Goal: Task Accomplishment & Management: Manage account settings

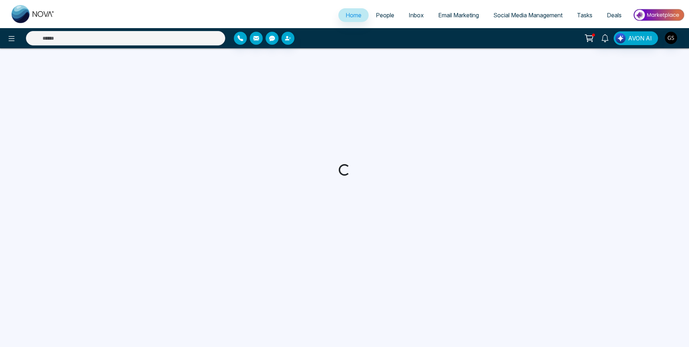
select select "*"
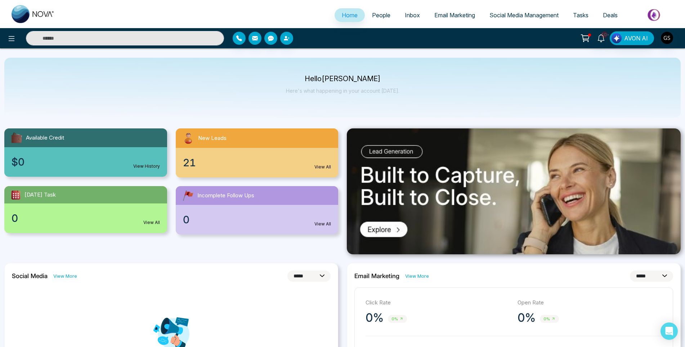
click at [377, 17] on span "People" at bounding box center [381, 15] width 18 height 7
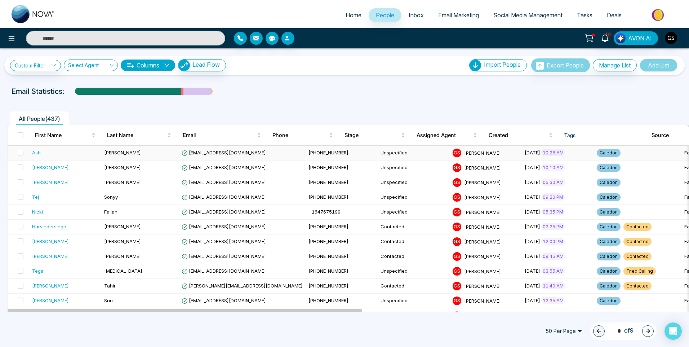
click at [145, 150] on td "[PERSON_NAME]" at bounding box center [139, 153] width 77 height 15
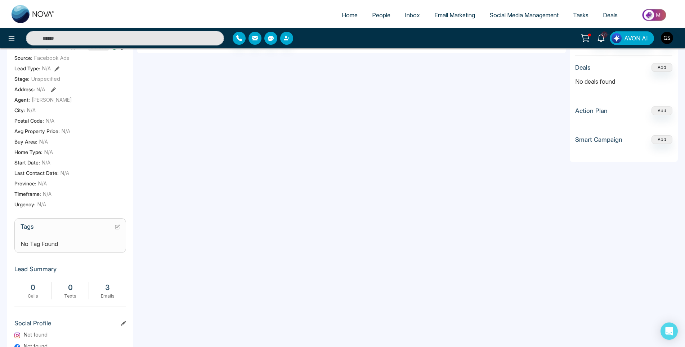
scroll to position [144, 0]
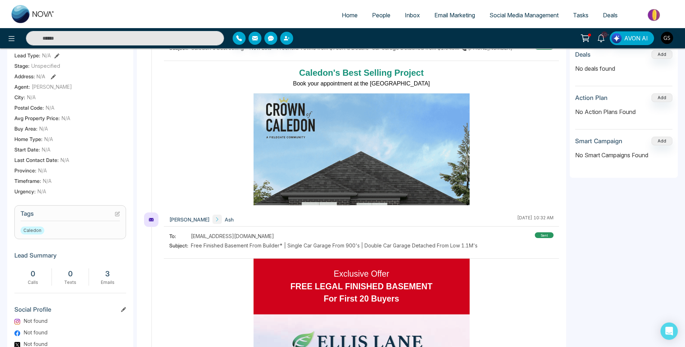
click at [118, 216] on icon at bounding box center [117, 213] width 5 height 5
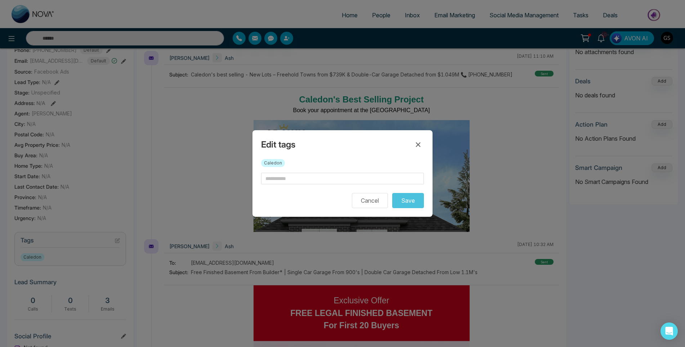
scroll to position [0, 28]
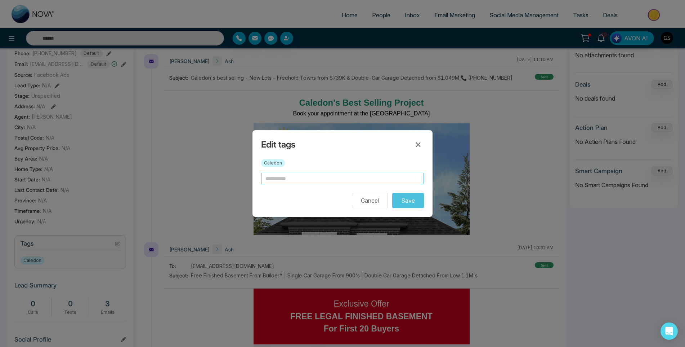
click at [335, 173] on input "text" at bounding box center [342, 179] width 163 height 12
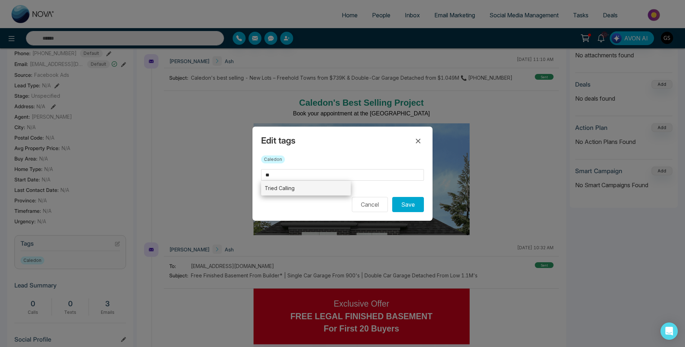
click at [326, 189] on li "Tried Calling" at bounding box center [306, 187] width 90 height 15
type input "**********"
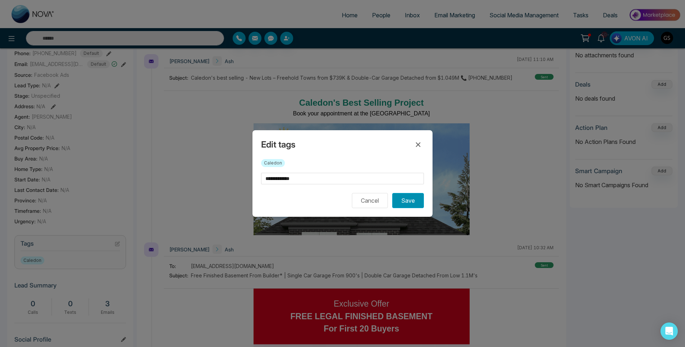
click at [405, 202] on button "Save" at bounding box center [408, 200] width 32 height 15
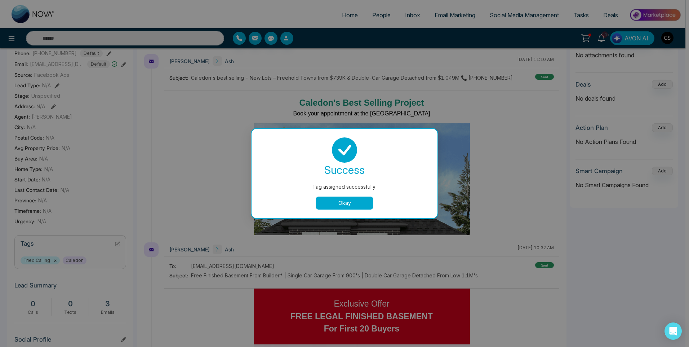
click at [322, 198] on button "Okay" at bounding box center [345, 202] width 58 height 13
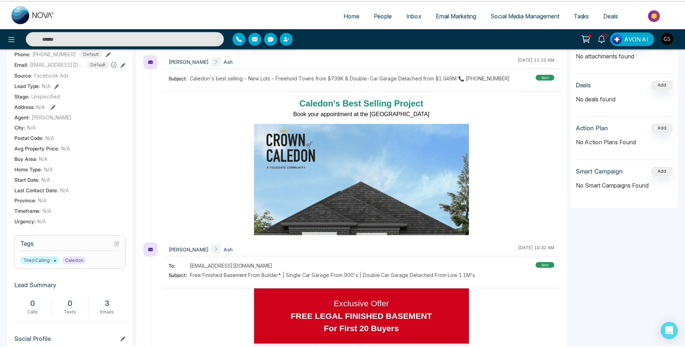
scroll to position [0, 24]
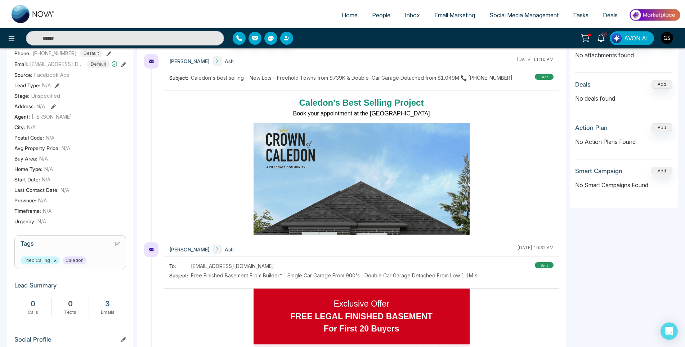
click at [384, 17] on span "People" at bounding box center [381, 15] width 18 height 7
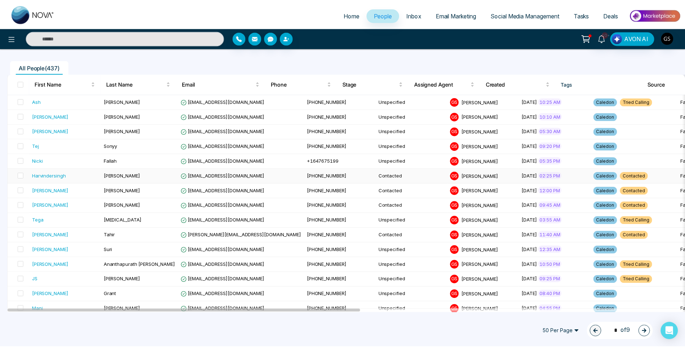
scroll to position [36, 0]
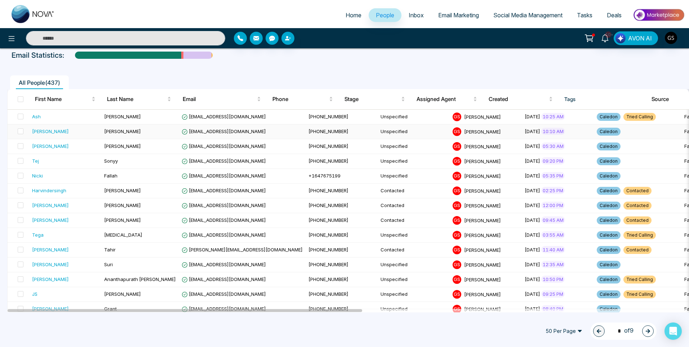
click at [240, 129] on span "[EMAIL_ADDRESS][DOMAIN_NAME]" at bounding box center [224, 131] width 84 height 6
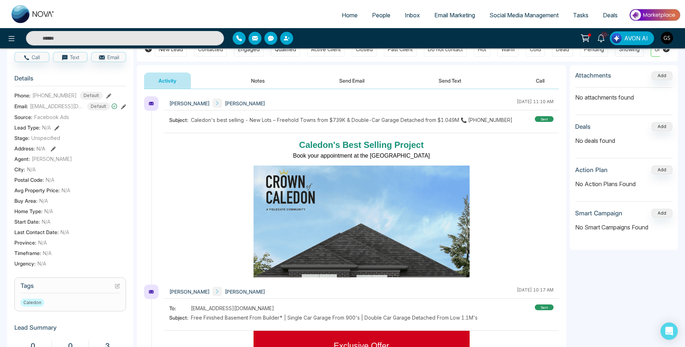
scroll to position [133, 0]
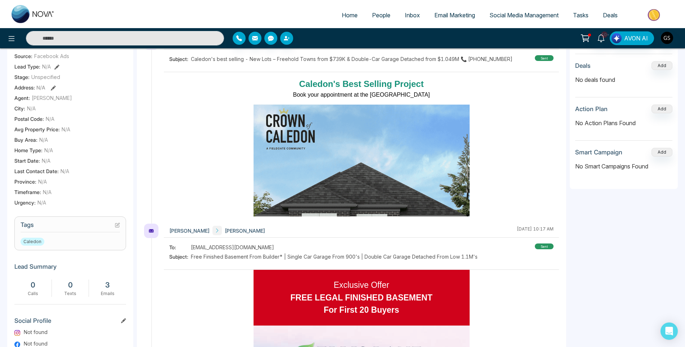
click at [117, 227] on icon at bounding box center [117, 224] width 5 height 5
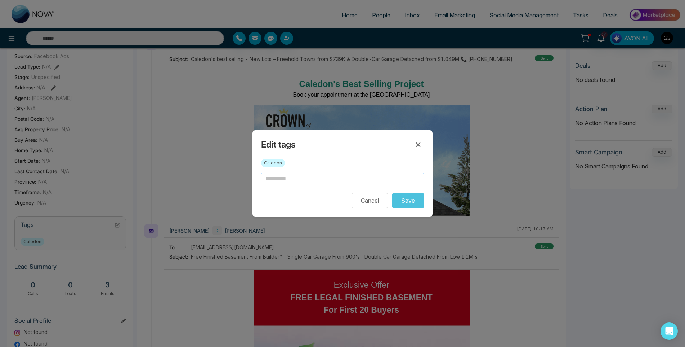
click at [273, 182] on input "text" at bounding box center [342, 179] width 163 height 12
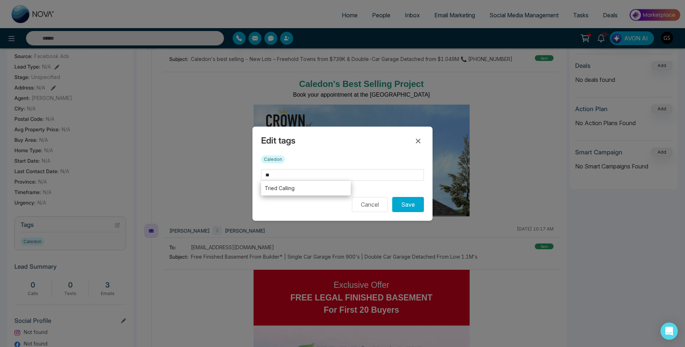
click at [275, 191] on li "Tried Calling" at bounding box center [306, 187] width 90 height 15
type input "**********"
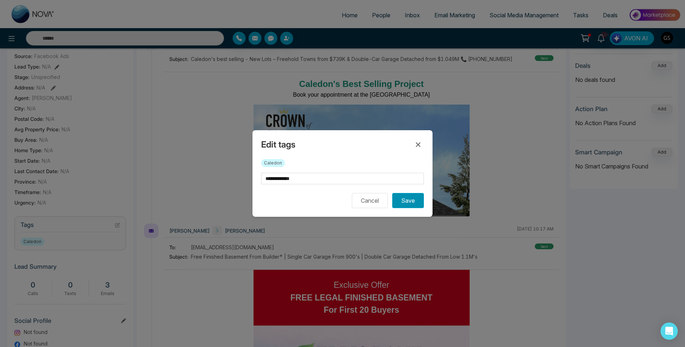
click at [420, 203] on button "Save" at bounding box center [408, 200] width 32 height 15
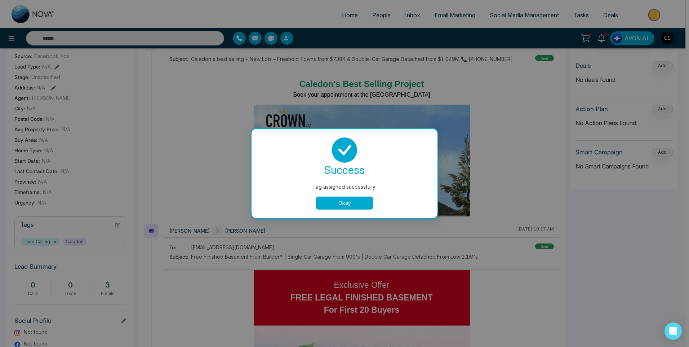
click at [331, 209] on button "Okay" at bounding box center [345, 202] width 58 height 13
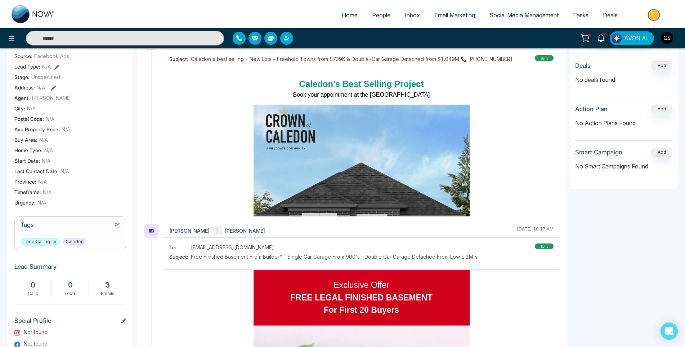
click at [334, 202] on img at bounding box center [362, 239] width 216 height 270
click at [379, 18] on span "People" at bounding box center [381, 15] width 18 height 7
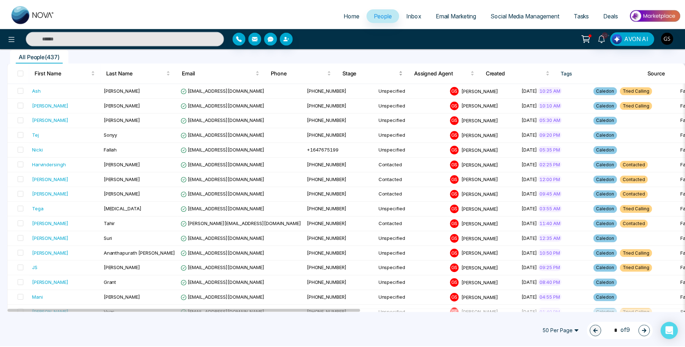
scroll to position [72, 0]
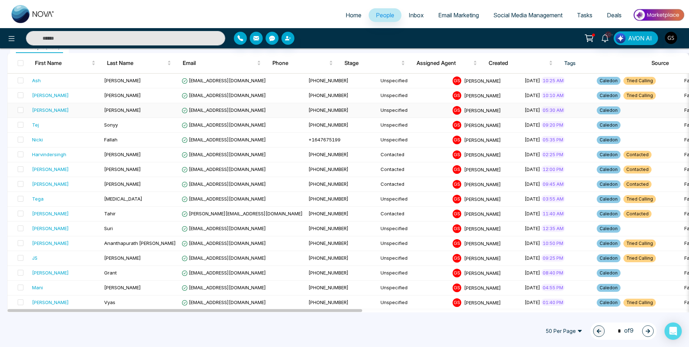
click at [232, 109] on span "[EMAIL_ADDRESS][DOMAIN_NAME]" at bounding box center [224, 110] width 84 height 6
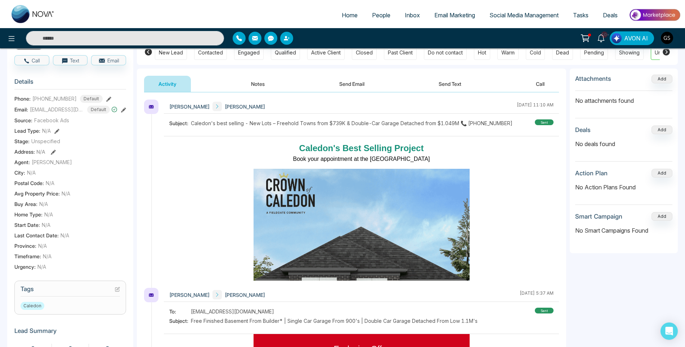
scroll to position [108, 0]
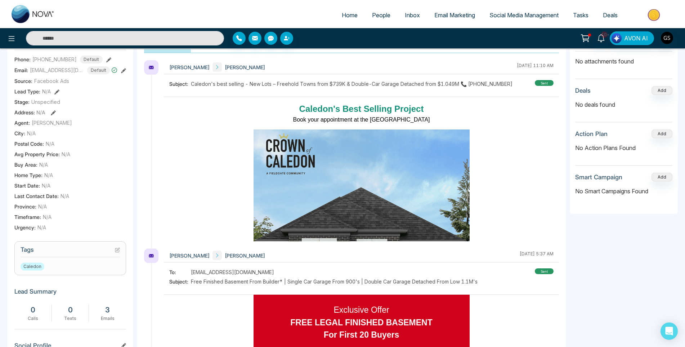
click at [117, 250] on icon at bounding box center [118, 248] width 3 height 3
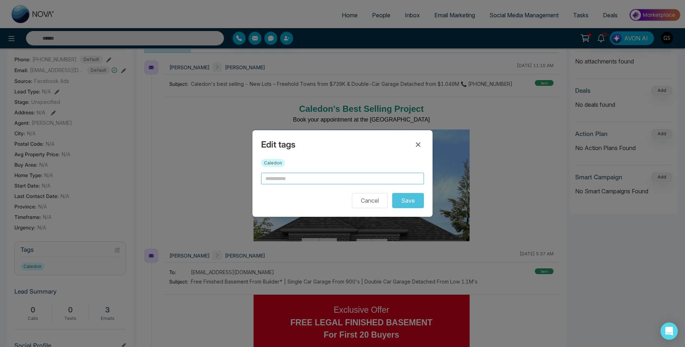
click at [286, 176] on input "text" at bounding box center [342, 179] width 163 height 12
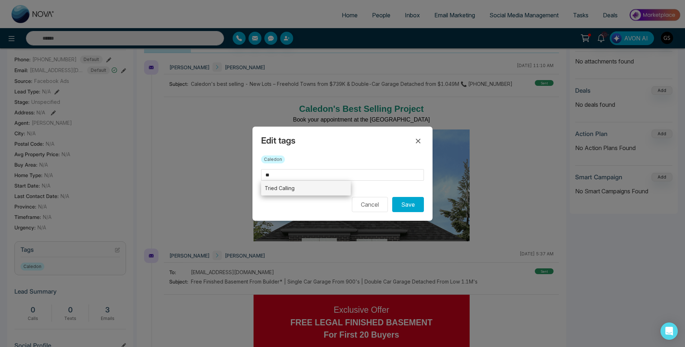
click at [282, 188] on li "Tried Calling" at bounding box center [306, 187] width 90 height 15
type input "**********"
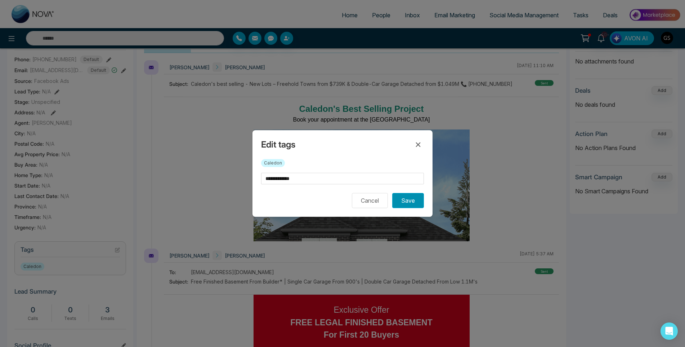
click at [404, 204] on button "Save" at bounding box center [408, 200] width 32 height 15
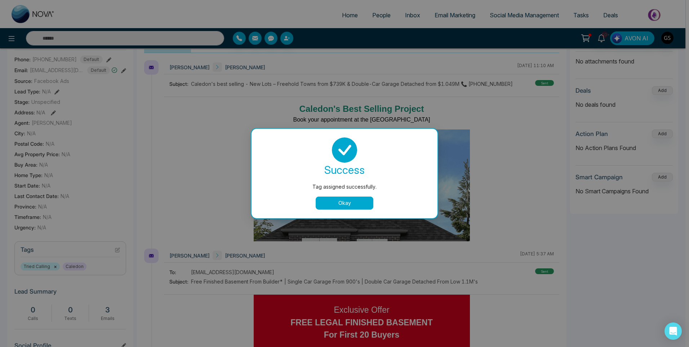
click at [349, 196] on div "success Tag assigned successfully. Okay" at bounding box center [344, 173] width 169 height 72
click at [349, 198] on button "Okay" at bounding box center [345, 202] width 58 height 13
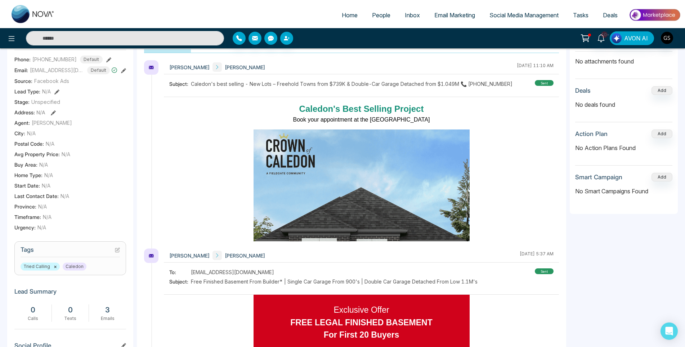
click at [382, 17] on span "People" at bounding box center [381, 15] width 18 height 7
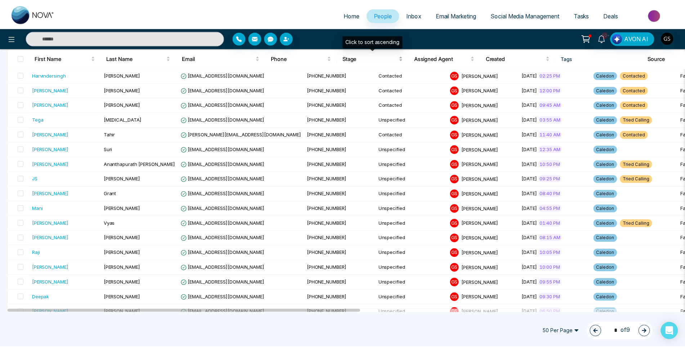
scroll to position [108, 0]
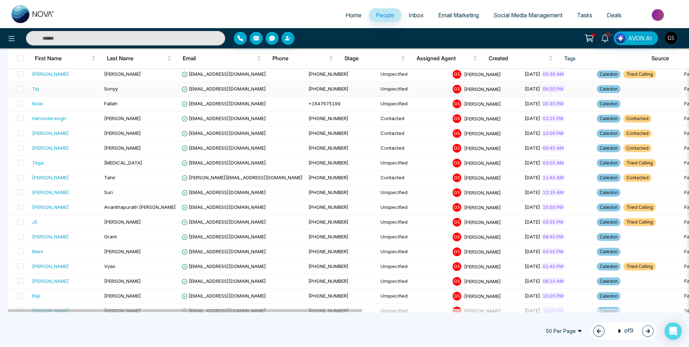
click at [168, 89] on td "Sonyy" at bounding box center [139, 89] width 77 height 15
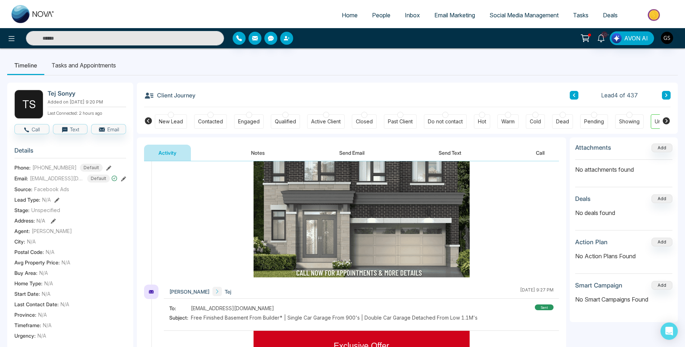
scroll to position [216, 0]
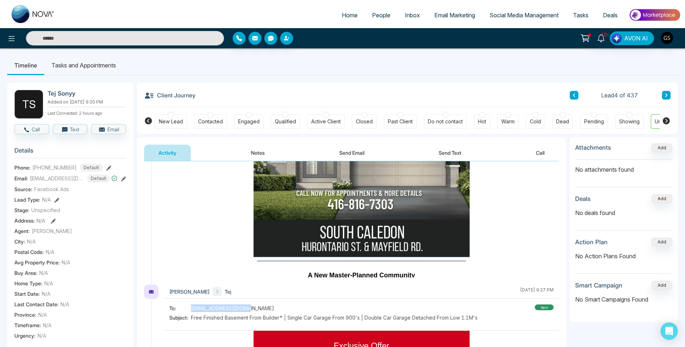
drag, startPoint x: 249, startPoint y: 310, endPoint x: 191, endPoint y: 307, distance: 58.8
click at [191, 307] on div "To: [EMAIL_ADDRESS][DOMAIN_NAME]" at bounding box center [323, 308] width 308 height 8
copy div "[EMAIL_ADDRESS][DOMAIN_NAME]"
click at [208, 118] on div "Contacted" at bounding box center [210, 121] width 25 height 7
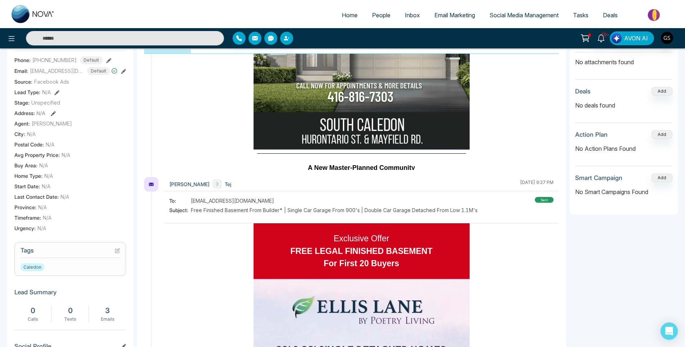
scroll to position [108, 0]
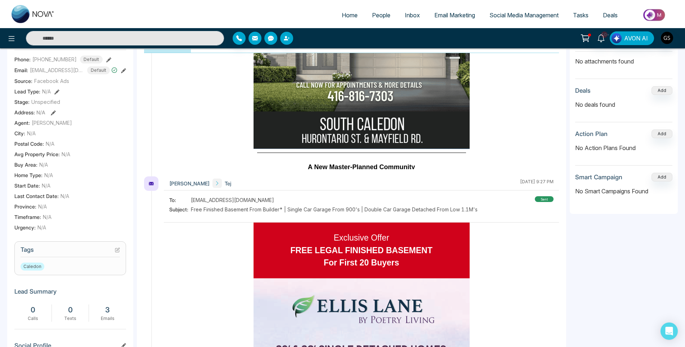
click at [120, 247] on section "Tags Caledon" at bounding box center [70, 258] width 112 height 34
click at [119, 238] on body "Home People Inbox Email Marketing Social Media Management Tasks Deals 10+ AVON …" at bounding box center [342, 65] width 685 height 347
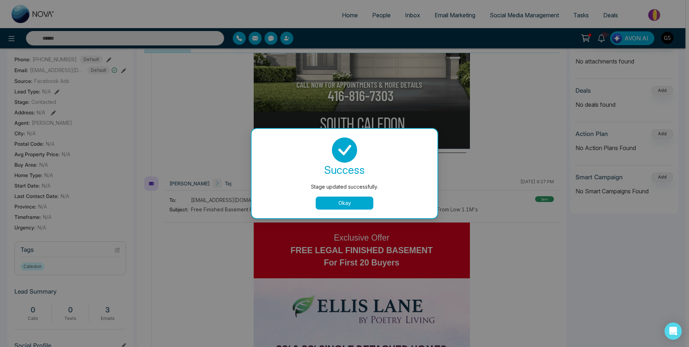
click at [324, 200] on button "Okay" at bounding box center [345, 202] width 58 height 13
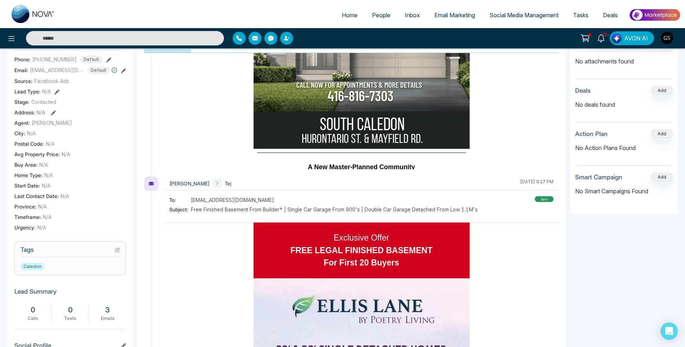
click at [117, 248] on icon at bounding box center [117, 250] width 4 height 4
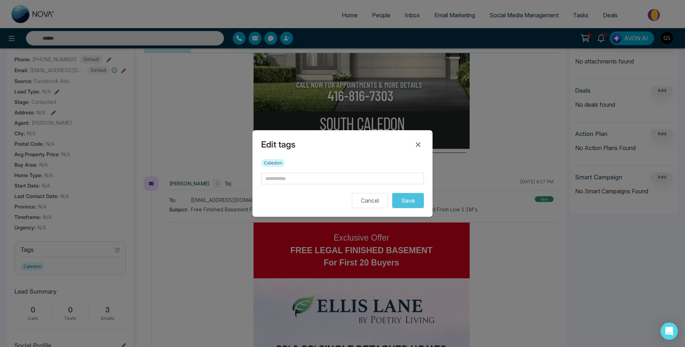
click at [295, 168] on div "Caledon" at bounding box center [342, 166] width 163 height 14
click at [291, 177] on input "text" at bounding box center [342, 179] width 163 height 12
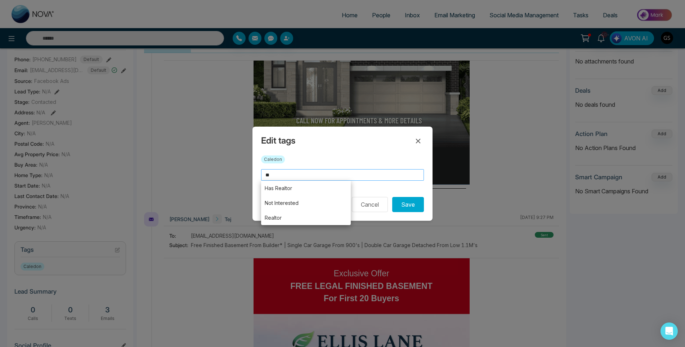
click at [293, 177] on input "**" at bounding box center [342, 175] width 163 height 12
type input "*"
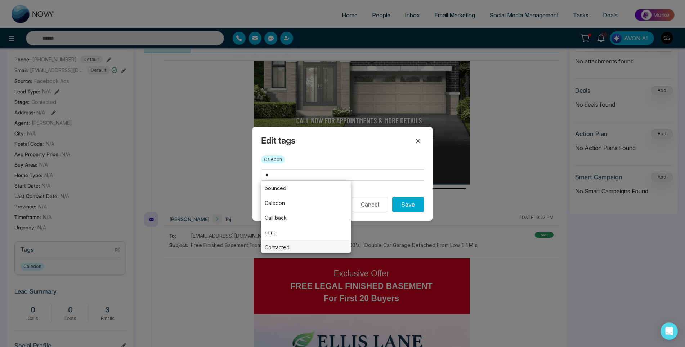
click at [286, 243] on li "Contacted" at bounding box center [306, 247] width 90 height 15
type input "*********"
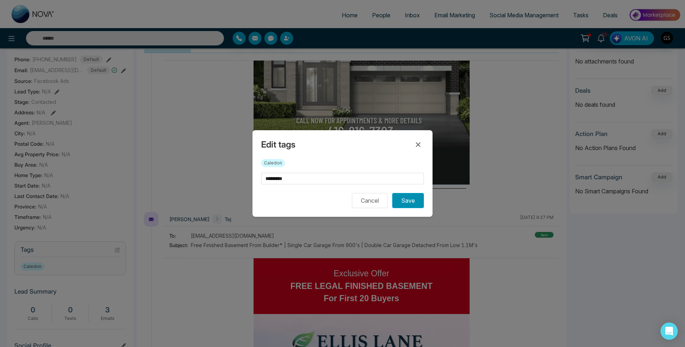
click at [403, 201] on button "Save" at bounding box center [408, 200] width 32 height 15
click at [434, 97] on div "Edit tags Contacted × Caledon ********* Cancel Saving..." at bounding box center [342, 173] width 685 height 347
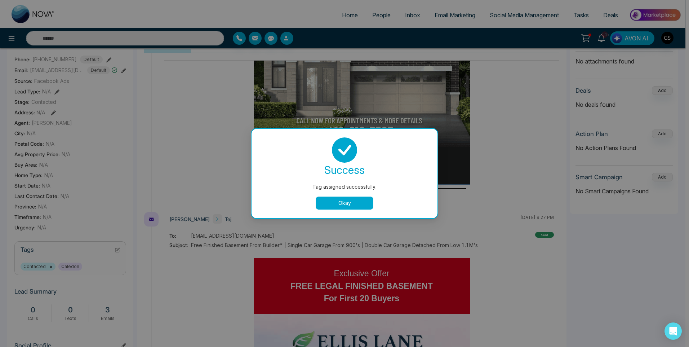
click at [388, 14] on div "Tag assigned successfully. success Tag assigned successfully. Okay" at bounding box center [344, 173] width 689 height 347
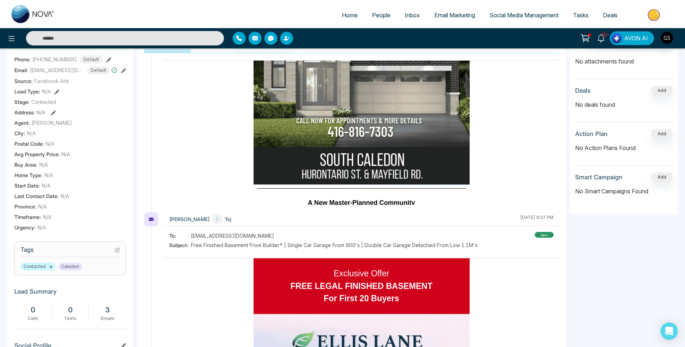
click at [387, 14] on span "People" at bounding box center [381, 15] width 18 height 7
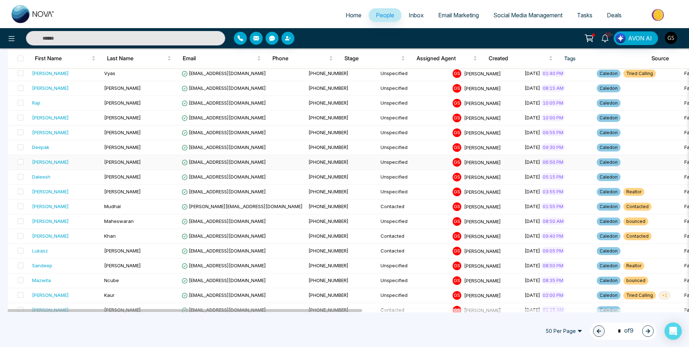
scroll to position [288, 0]
